Goal: Find contact information: Find contact information

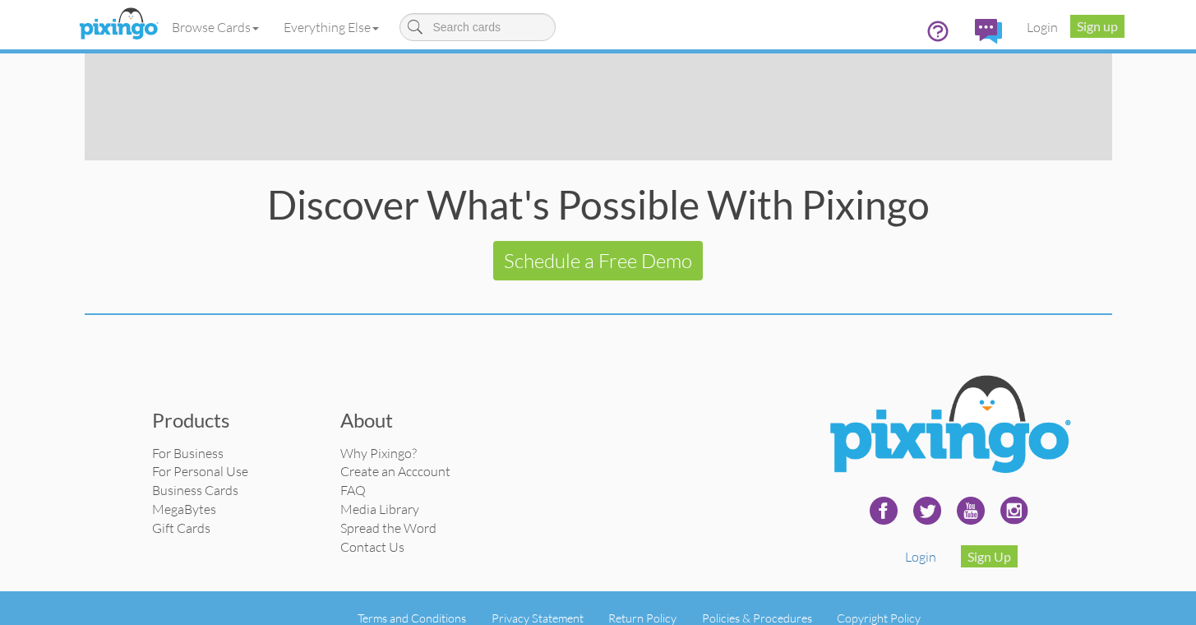
scroll to position [3241, 0]
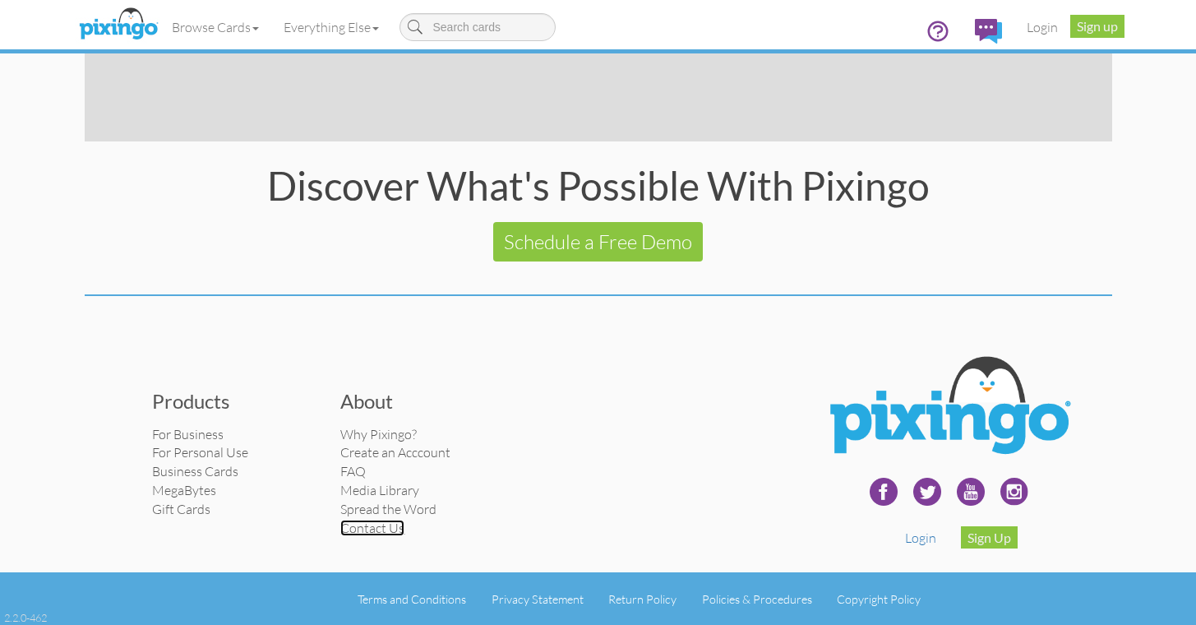
click at [380, 530] on link "Contact Us" at bounding box center [372, 528] width 64 height 16
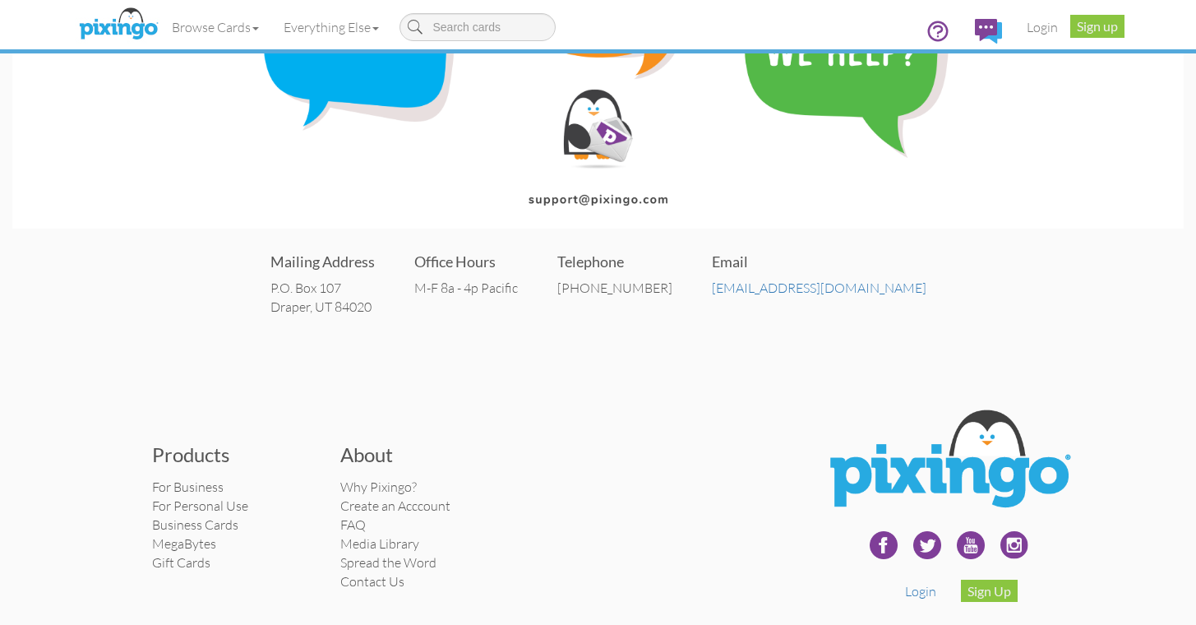
scroll to position [227, 0]
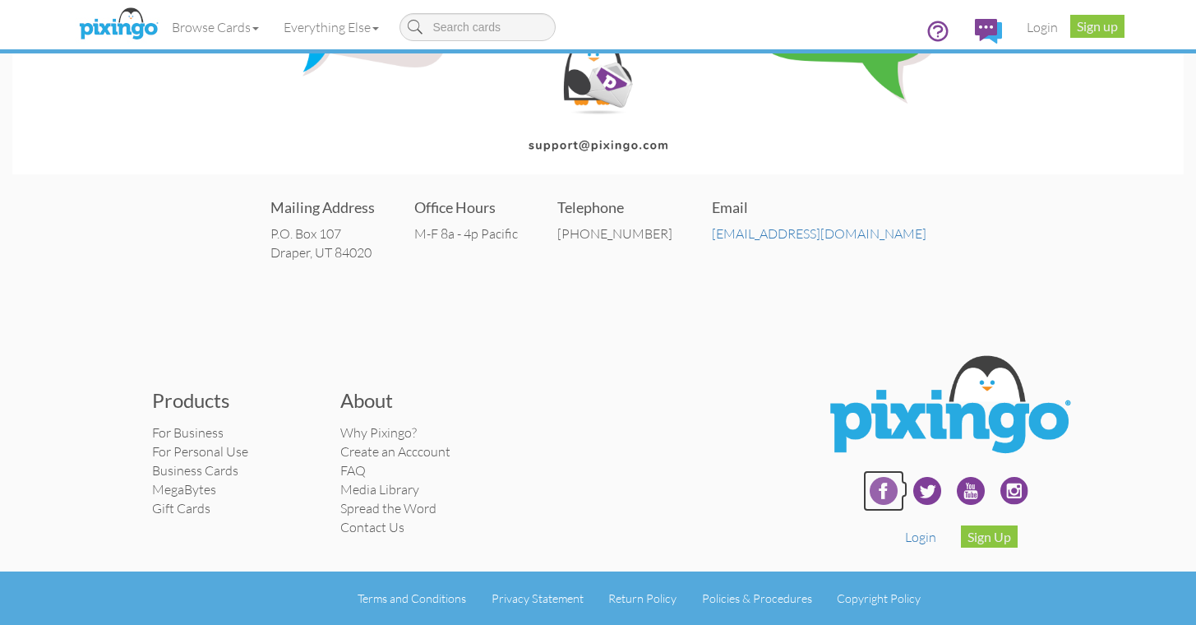
click at [888, 489] on img at bounding box center [883, 490] width 41 height 41
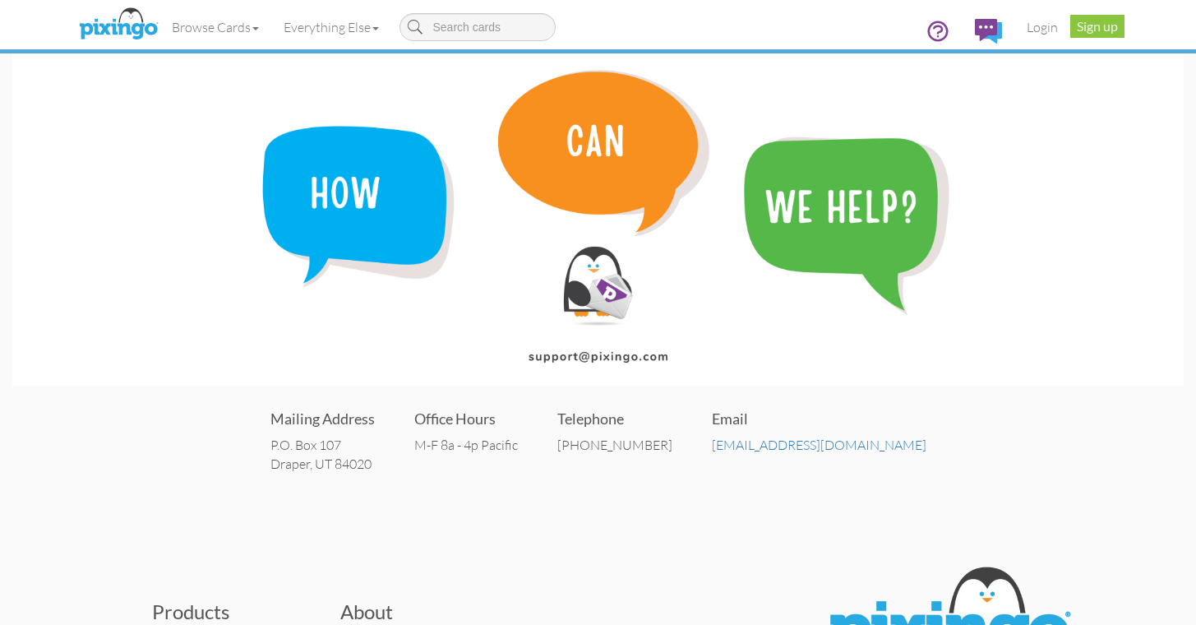
scroll to position [0, 0]
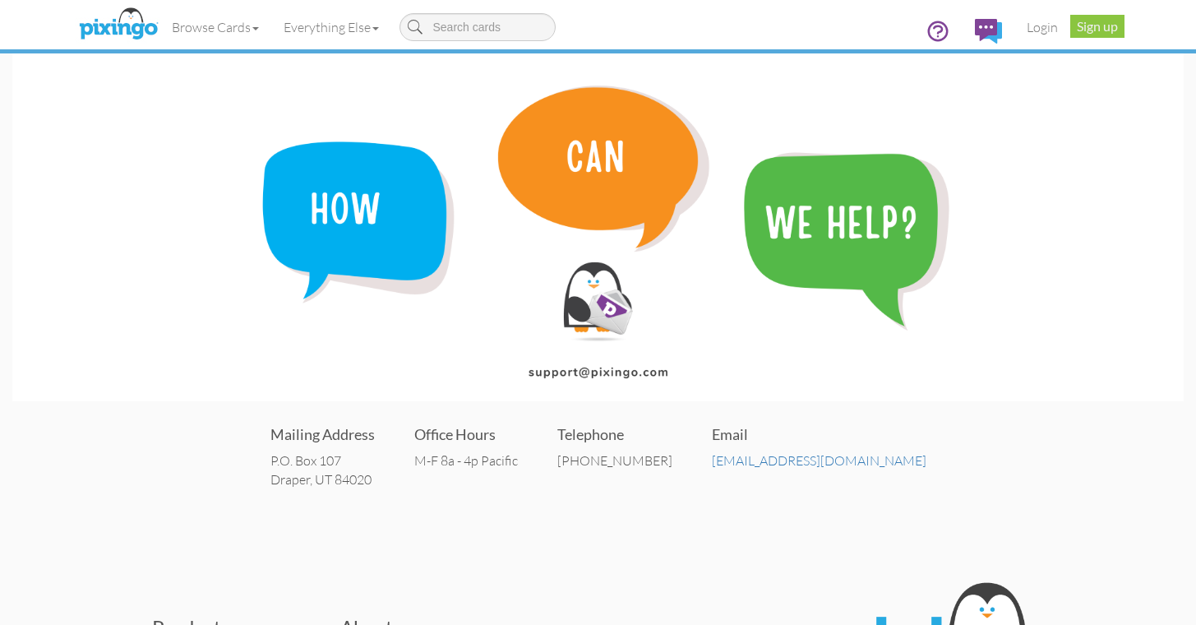
click at [128, 45] on div "Browse Cards Business Accounting Automotive Chiropractor Customer Dental Financ…" at bounding box center [599, 32] width 1028 height 65
click at [121, 32] on img at bounding box center [118, 24] width 87 height 41
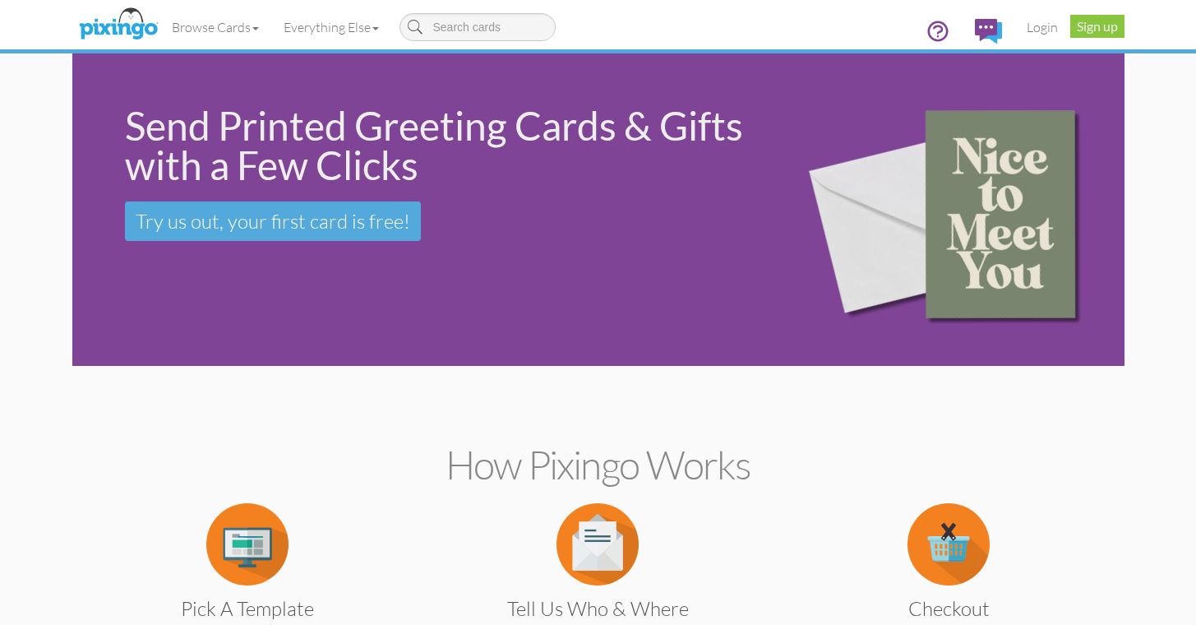
click at [580, 470] on h2 "How Pixingo works" at bounding box center [598, 465] width 995 height 44
copy h2 "Pixingo"
